Goal: Information Seeking & Learning: Learn about a topic

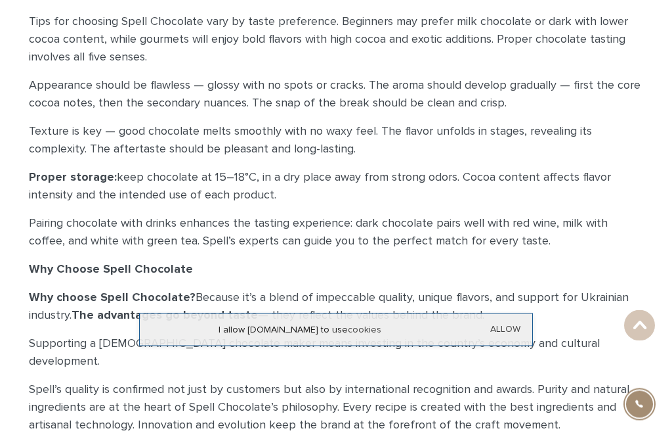
scroll to position [2665, 0]
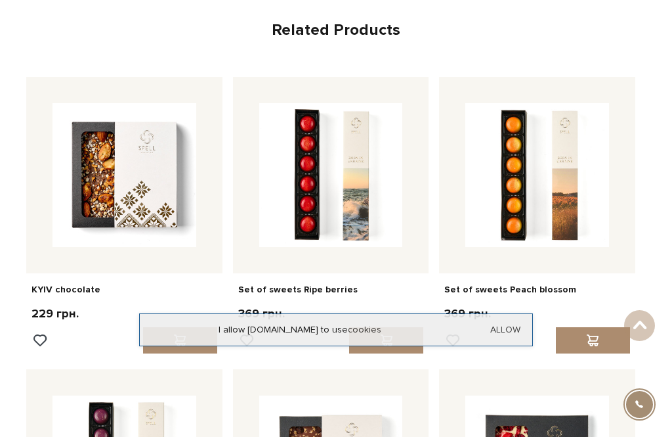
scroll to position [3386, 0]
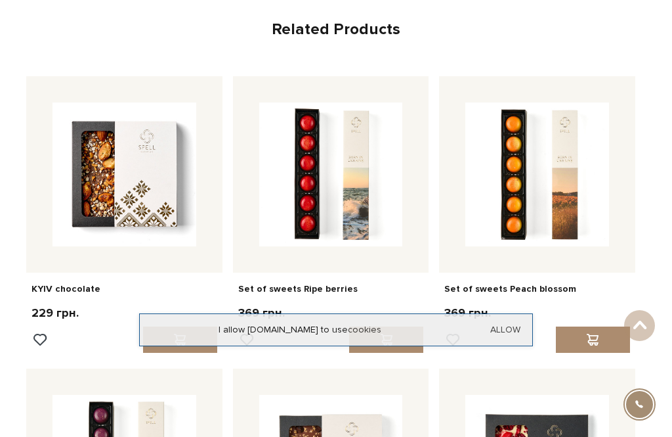
click at [95, 119] on img at bounding box center [125, 174] width 144 height 144
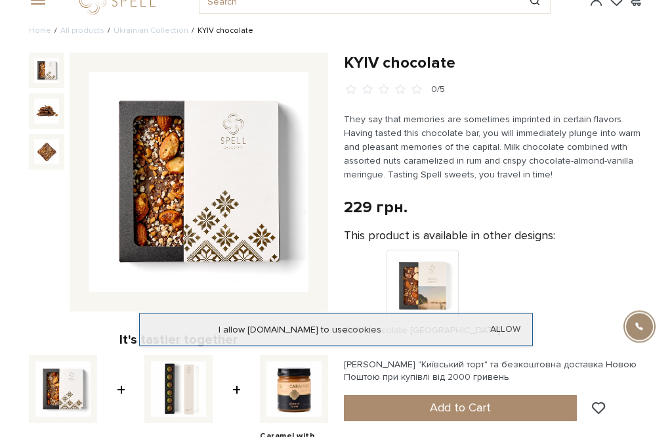
scroll to position [23, 0]
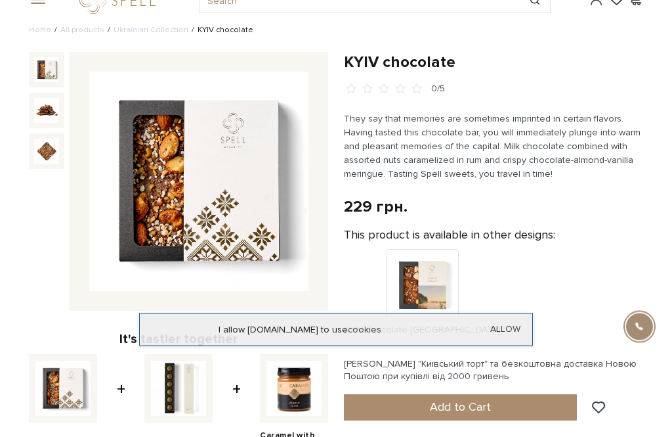
click at [160, 196] on img at bounding box center [198, 181] width 219 height 219
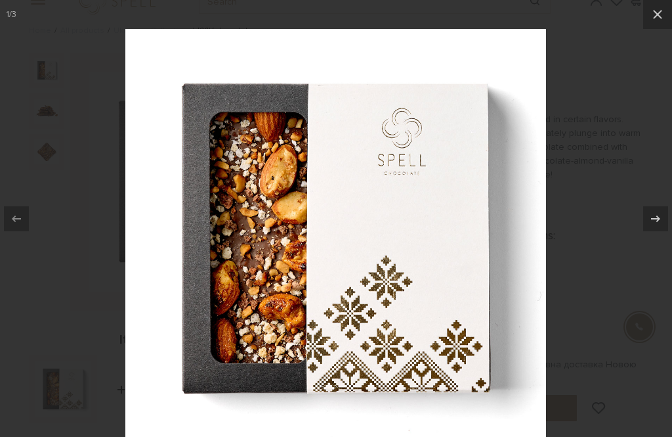
click at [662, 18] on icon at bounding box center [657, 14] width 9 height 9
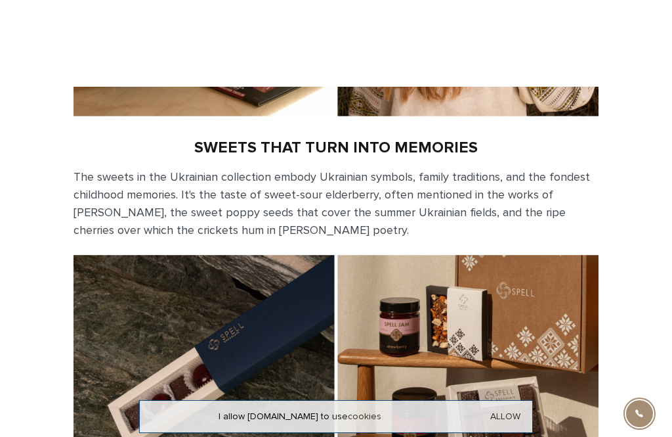
scroll to position [1231, 0]
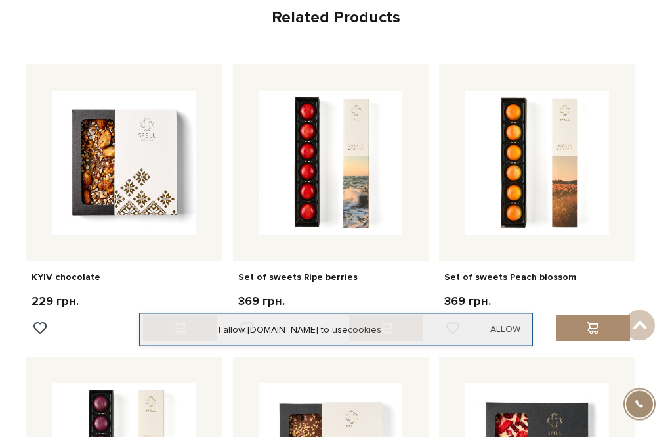
scroll to position [3394, 0]
